Goal: Transaction & Acquisition: Book appointment/travel/reservation

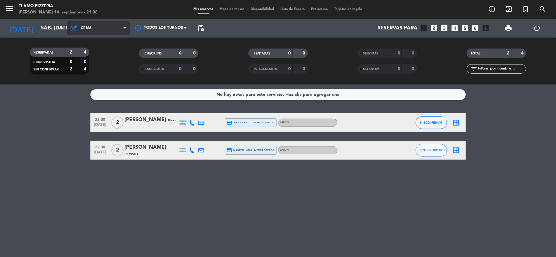
click at [114, 26] on span "Cena" at bounding box center [98, 28] width 63 height 14
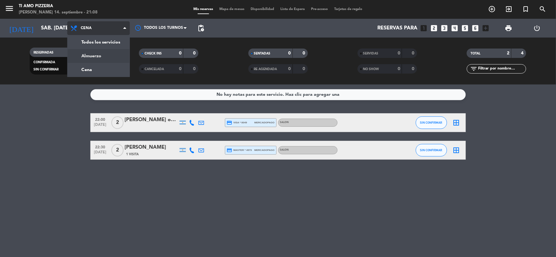
click at [116, 56] on div "menu TI AMO PIZZERIA [PERSON_NAME] 14. septiembre - 21:08 Mis reservas Mapa de …" at bounding box center [278, 42] width 556 height 84
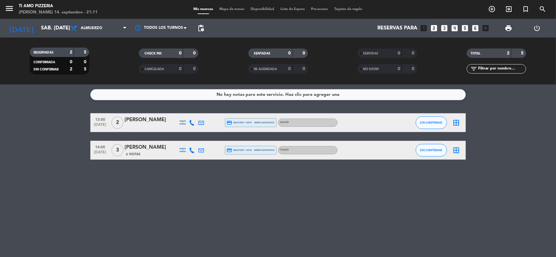
click at [433, 29] on icon "looks_two" at bounding box center [434, 28] width 8 height 8
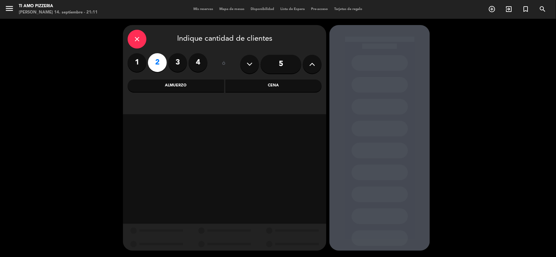
click at [198, 86] on div "Almuerzo" at bounding box center [176, 85] width 96 height 13
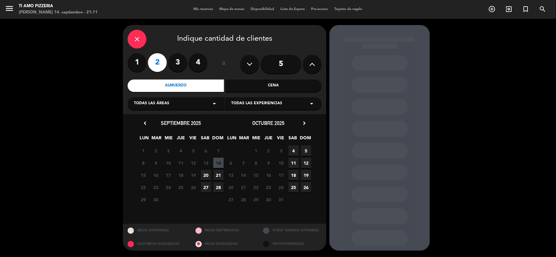
click at [209, 175] on span "20" at bounding box center [206, 175] width 10 height 10
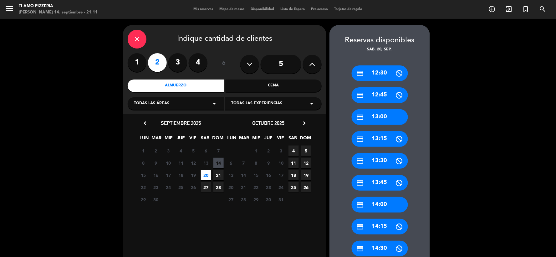
drag, startPoint x: 391, startPoint y: 118, endPoint x: 387, endPoint y: 114, distance: 5.8
click at [390, 114] on div "credit_card 13:00" at bounding box center [380, 117] width 56 height 16
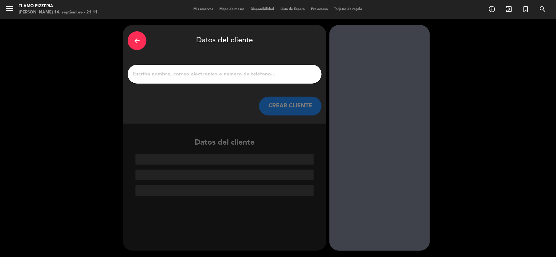
click at [140, 41] on icon "arrow_back" at bounding box center [137, 41] width 8 height 8
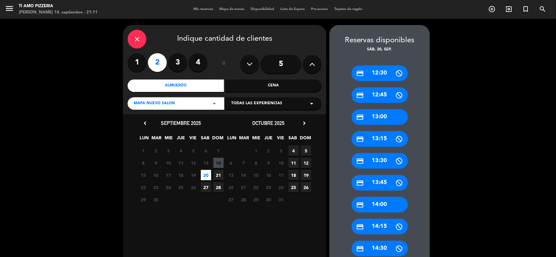
click at [288, 101] on div "Todas las experiencias arrow_drop_down" at bounding box center [273, 103] width 97 height 13
click at [242, 126] on div "TOLDO" at bounding box center [273, 128] width 84 height 6
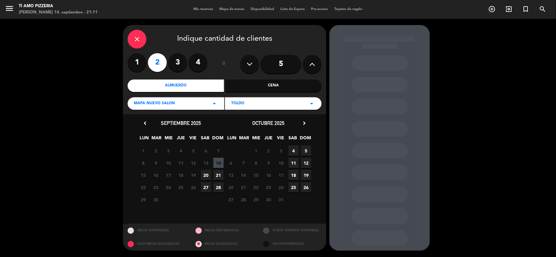
click at [206, 174] on span "20" at bounding box center [206, 175] width 10 height 10
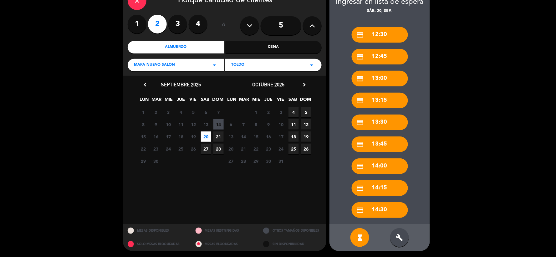
scroll to position [4, 0]
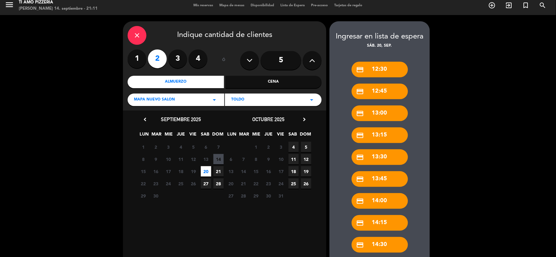
click at [202, 101] on div "MAPA NUEVO SALON arrow_drop_down" at bounding box center [176, 100] width 97 height 13
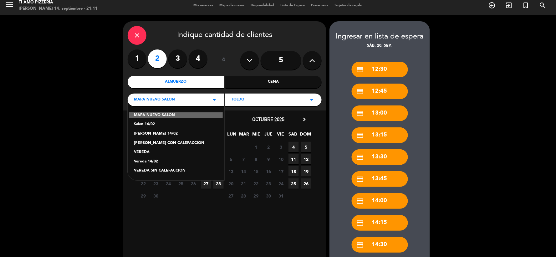
click at [174, 142] on div "[PERSON_NAME] CON CALEFACCION" at bounding box center [176, 143] width 84 height 6
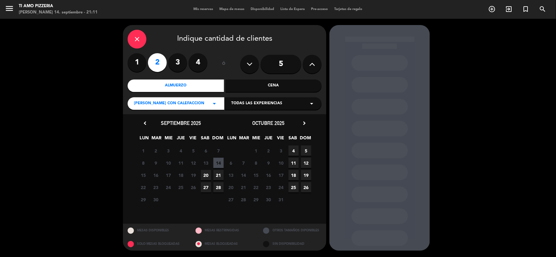
click at [205, 172] on span "20" at bounding box center [206, 175] width 10 height 10
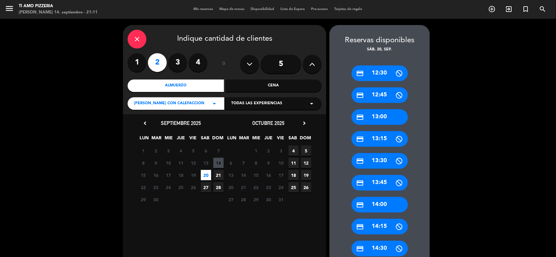
click at [261, 104] on span "Todas las experiencias" at bounding box center [256, 103] width 51 height 6
click at [242, 119] on div "TOLDO" at bounding box center [273, 119] width 84 height 6
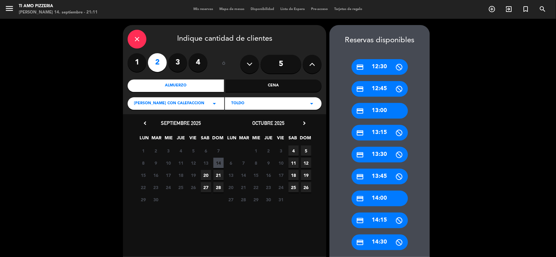
click at [392, 108] on div "credit_card 13:00" at bounding box center [380, 111] width 56 height 16
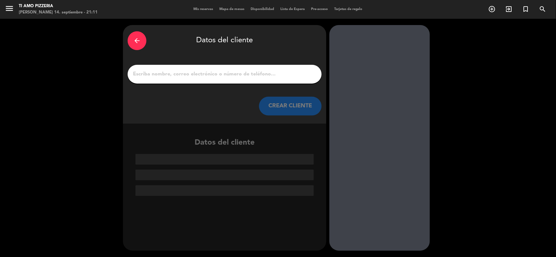
click at [228, 77] on input "1" at bounding box center [224, 74] width 185 height 9
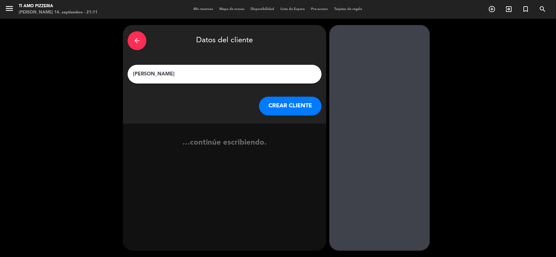
type input "[PERSON_NAME]"
click at [292, 111] on button "CREAR CLIENTE" at bounding box center [290, 106] width 63 height 19
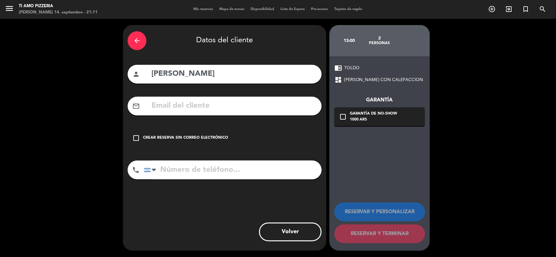
click at [142, 138] on div "check_box_outline_blank Crear reserva sin correo electrónico" at bounding box center [225, 138] width 194 height 19
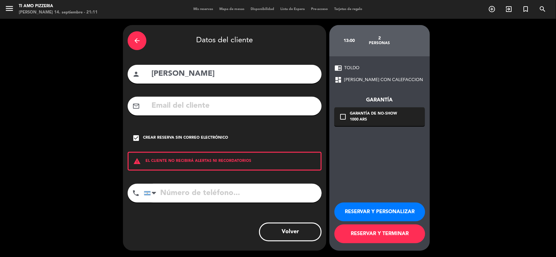
click at [389, 217] on button "RESERVAR Y PERSONALIZAR" at bounding box center [379, 211] width 91 height 19
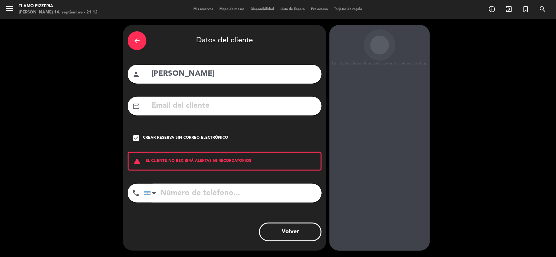
click at [141, 38] on div "arrow_back" at bounding box center [137, 40] width 19 height 19
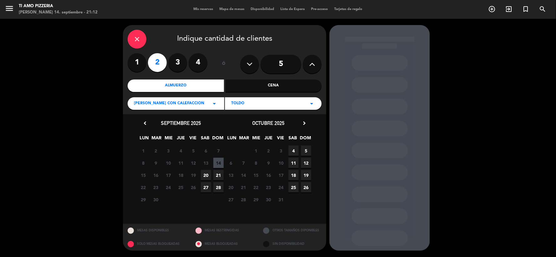
click at [141, 38] on div "close" at bounding box center [137, 39] width 19 height 19
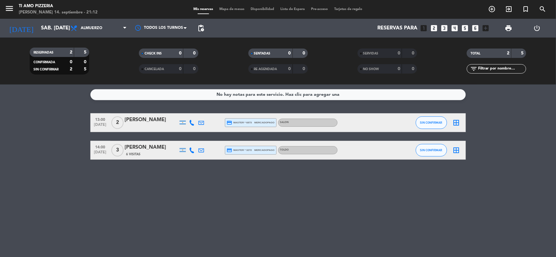
click at [434, 27] on icon "looks_two" at bounding box center [434, 28] width 8 height 8
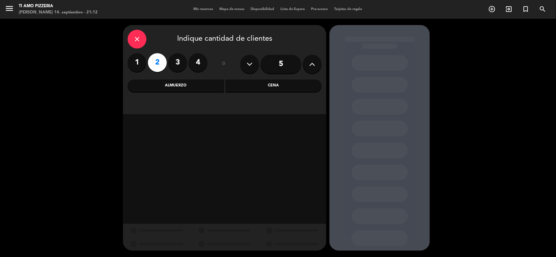
click at [187, 88] on div "Almuerzo" at bounding box center [176, 85] width 96 height 13
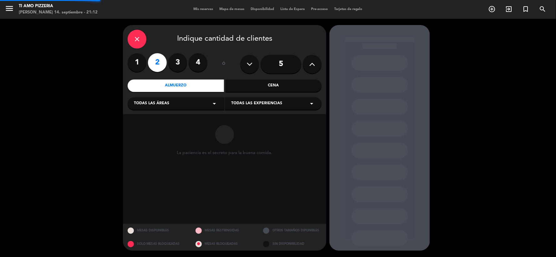
click at [185, 107] on div "Todas las áreas arrow_drop_down" at bounding box center [176, 103] width 97 height 13
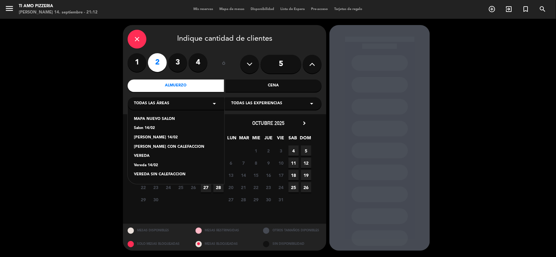
click at [168, 147] on div "[PERSON_NAME] CON CALEFACCION" at bounding box center [176, 147] width 84 height 6
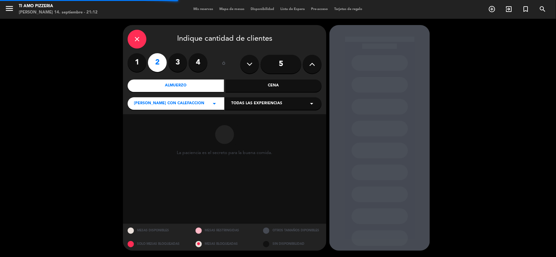
click at [257, 104] on span "Todas las experiencias" at bounding box center [256, 103] width 51 height 6
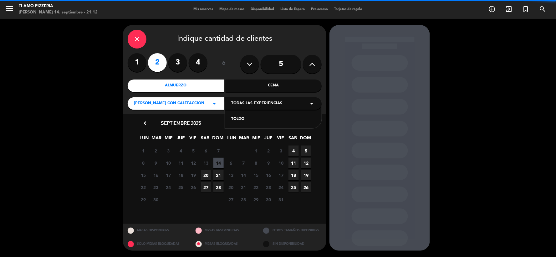
click at [240, 117] on div "TOLDO" at bounding box center [273, 119] width 84 height 6
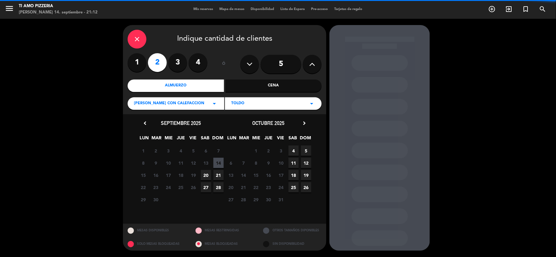
click at [205, 174] on span "20" at bounding box center [206, 175] width 10 height 10
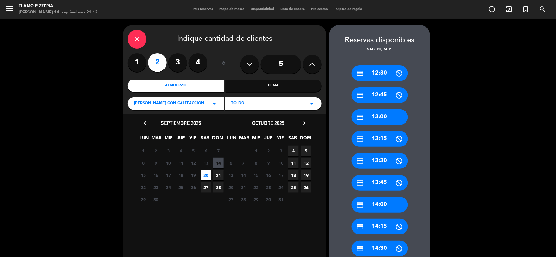
click at [379, 115] on div "credit_card 13:00" at bounding box center [380, 117] width 56 height 16
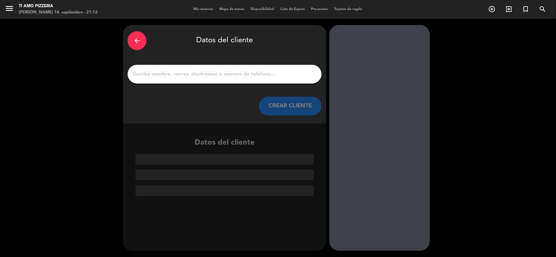
click at [248, 71] on input "1" at bounding box center [224, 74] width 185 height 9
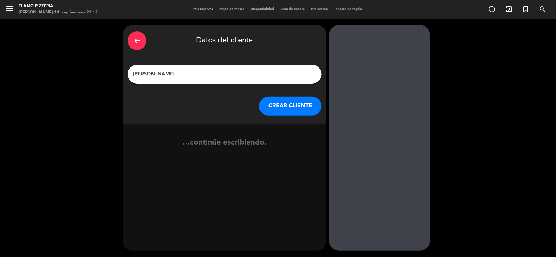
type input "[PERSON_NAME]"
click at [288, 102] on button "CREAR CLIENTE" at bounding box center [290, 106] width 63 height 19
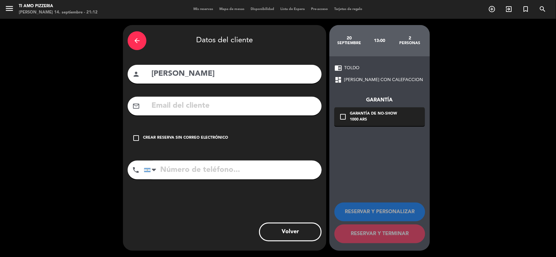
click at [142, 138] on div "check_box_outline_blank Crear reserva sin correo electrónico" at bounding box center [225, 138] width 194 height 19
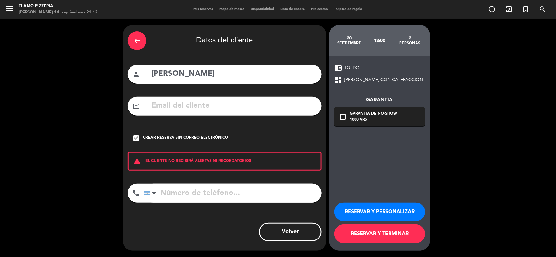
click at [387, 209] on button "RESERVAR Y PERSONALIZAR" at bounding box center [379, 211] width 91 height 19
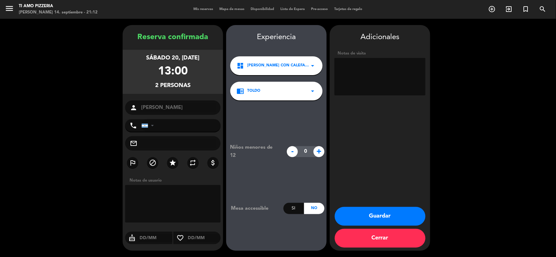
click at [398, 215] on button "Guardar" at bounding box center [380, 216] width 91 height 19
